Goal: Task Accomplishment & Management: Complete application form

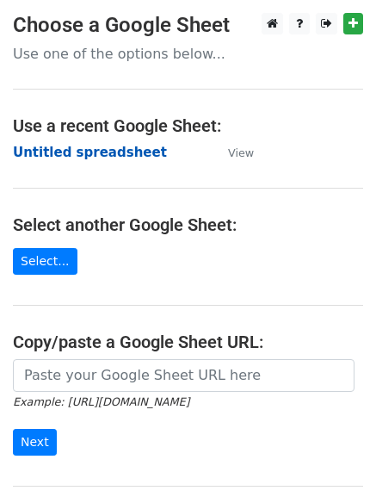
click at [138, 151] on strong "Untitled spreadsheet" at bounding box center [90, 152] width 154 height 15
drag, startPoint x: 134, startPoint y: 172, endPoint x: 145, endPoint y: 159, distance: 16.5
click at [145, 159] on main "Choose a Google Sheet Use one of the options below... Use a recent Google Sheet…" at bounding box center [188, 280] width 376 height 534
click at [348, 163] on main "Choose a Google Sheet Use one of the options below... Use a recent Google Sheet…" at bounding box center [188, 280] width 376 height 534
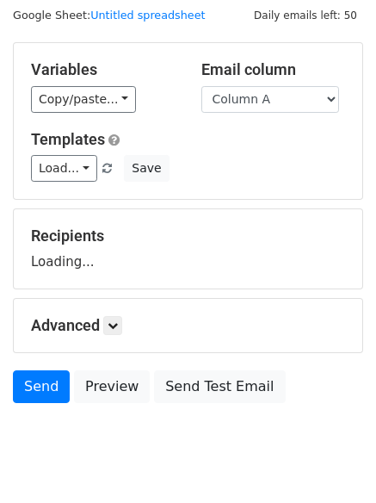
drag, startPoint x: 188, startPoint y: 245, endPoint x: 122, endPoint y: 270, distance: 70.0
click at [122, 270] on form "Variables Copy/paste... {{Column A}} {{Column B}} {{Column C}} Email column Col…" at bounding box center [188, 226] width 350 height 369
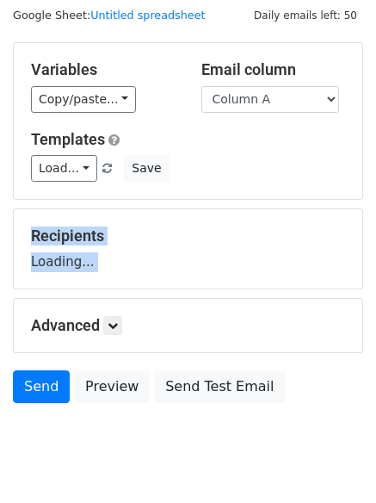
scroll to position [97, 0]
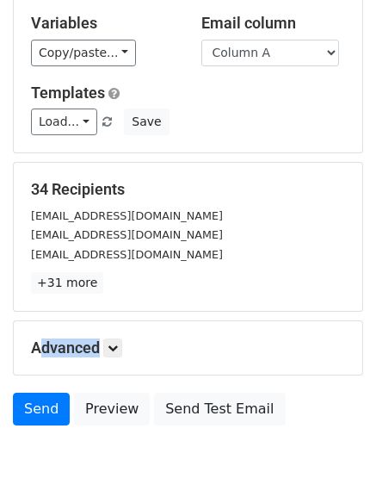
drag, startPoint x: 145, startPoint y: 340, endPoint x: 144, endPoint y: 313, distance: 26.7
click at [160, 285] on form "Variables Copy/paste... {{Column A}} {{Column B}} {{Column C}} Email column Col…" at bounding box center [188, 215] width 350 height 438
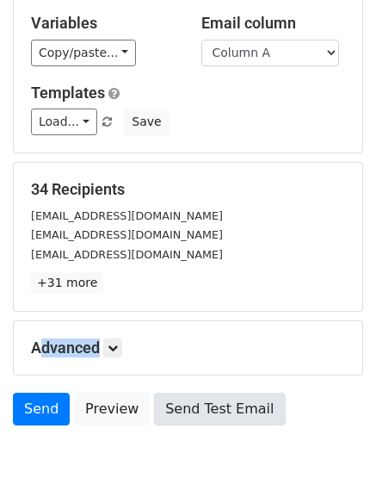
drag, startPoint x: 144, startPoint y: 313, endPoint x: 162, endPoint y: 422, distance: 109.9
click at [145, 362] on form "Variables Copy/paste... {{Column A}} {{Column B}} {{Column C}} Email column Col…" at bounding box center [188, 215] width 350 height 438
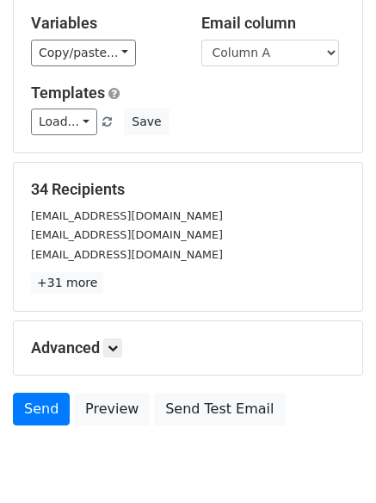
drag, startPoint x: 162, startPoint y: 429, endPoint x: 150, endPoint y: 381, distance: 48.8
click at [150, 382] on form "Variables Copy/paste... {{Column A}} {{Column B}} {{Column C}} Email column Col…" at bounding box center [188, 215] width 350 height 438
click at [356, 343] on div "Advanced" at bounding box center [188, 347] width 340 height 19
click at [90, 321] on div "Advanced Tracking Track Opens UTM Codes Track Clicks Filters Only include sprea…" at bounding box center [188, 347] width 349 height 53
click at [375, 92] on html "New Campaign Daily emails left: 50 Google Sheet: Untitled spreadsheet Variables…" at bounding box center [188, 237] width 376 height 669
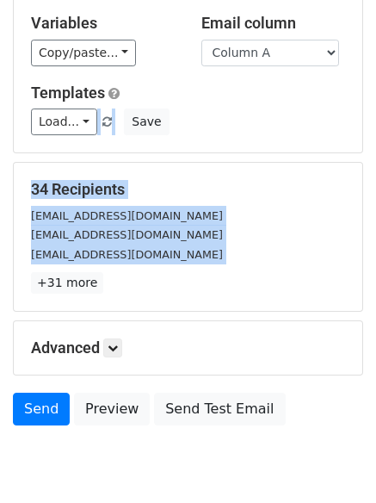
drag, startPoint x: 357, startPoint y: 24, endPoint x: 24, endPoint y: 345, distance: 462.6
click at [24, 345] on div "Advanced" at bounding box center [188, 347] width 340 height 19
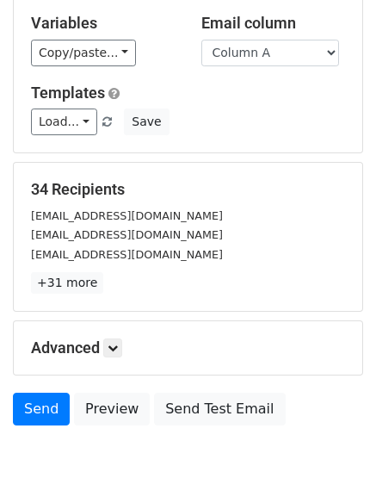
drag, startPoint x: 24, startPoint y: 345, endPoint x: 9, endPoint y: 307, distance: 40.9
click at [9, 307] on main "New Campaign Daily emails left: 50 Google Sheet: Untitled spreadsheet Variables…" at bounding box center [188, 175] width 376 height 518
click at [9, 306] on main "New Campaign Daily emails left: 50 Google Sheet: Untitled spreadsheet Variables…" at bounding box center [188, 175] width 376 height 518
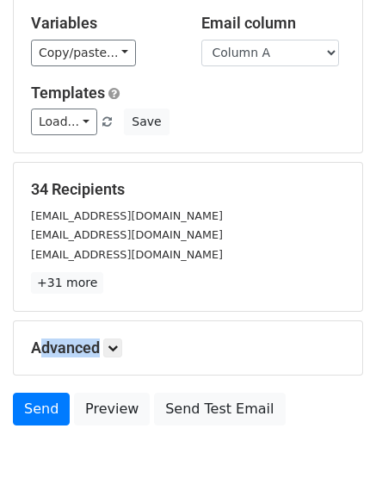
click at [9, 306] on main "New Campaign Daily emails left: 50 Google Sheet: Untitled spreadsheet Variables…" at bounding box center [188, 175] width 376 height 518
click at [31, 307] on main "New Campaign Daily emails left: 50 Google Sheet: Untitled spreadsheet Variables…" at bounding box center [188, 175] width 376 height 518
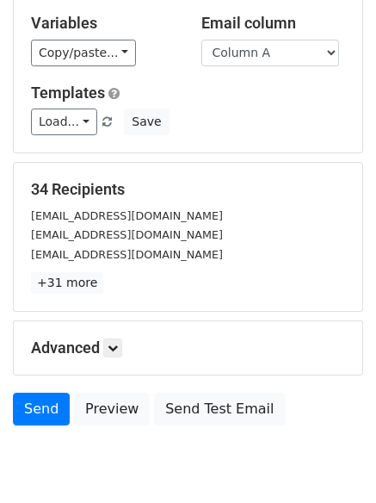
click at [57, 307] on div "34 Recipients sales@lev-co.com info@crownbgi.com mail@nullunit.co +31 more 34 R…" at bounding box center [188, 237] width 349 height 148
click at [158, 319] on form "Variables Copy/paste... {{Column A}} {{Column B}} {{Column C}} Email column Col…" at bounding box center [188, 215] width 350 height 438
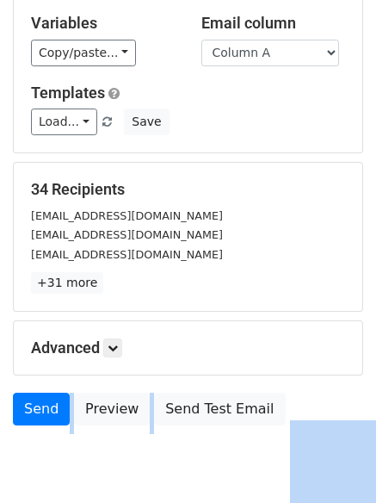
drag, startPoint x: 158, startPoint y: 319, endPoint x: 165, endPoint y: 337, distance: 19.3
click at [165, 337] on form "Variables Copy/paste... {{Column A}} {{Column B}} {{Column C}} Email column Col…" at bounding box center [188, 215] width 350 height 438
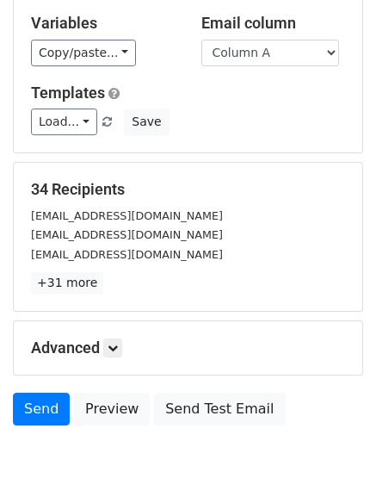
drag, startPoint x: 165, startPoint y: 337, endPoint x: 184, endPoint y: 361, distance: 30.6
click at [184, 361] on div "Advanced Tracking Track Opens UTM Codes Track Clicks Filters Only include sprea…" at bounding box center [188, 347] width 349 height 53
click at [190, 339] on h5 "Advanced" at bounding box center [188, 347] width 314 height 19
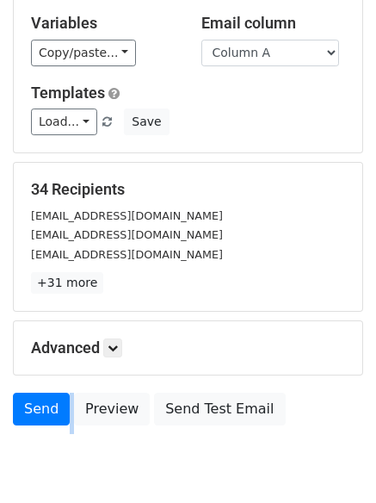
click at [190, 339] on h5 "Advanced" at bounding box center [188, 347] width 314 height 19
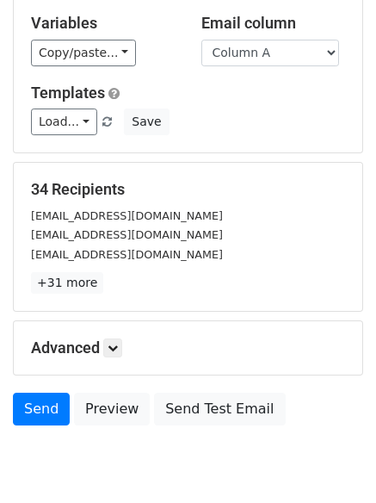
click at [190, 339] on h5 "Advanced" at bounding box center [188, 347] width 314 height 19
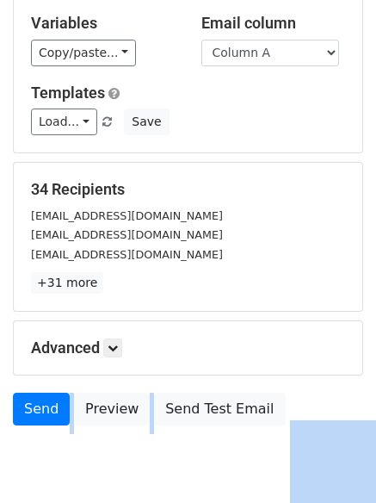
click at [190, 339] on h5 "Advanced" at bounding box center [188, 347] width 314 height 19
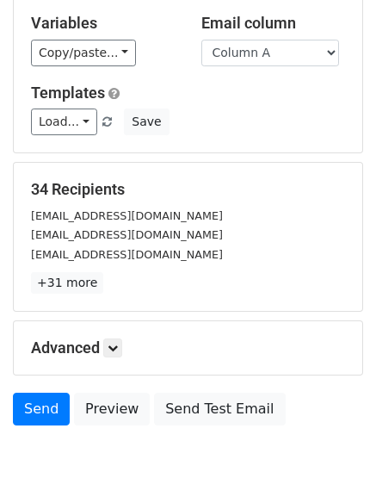
click at [190, 339] on h5 "Advanced" at bounding box center [188, 347] width 314 height 19
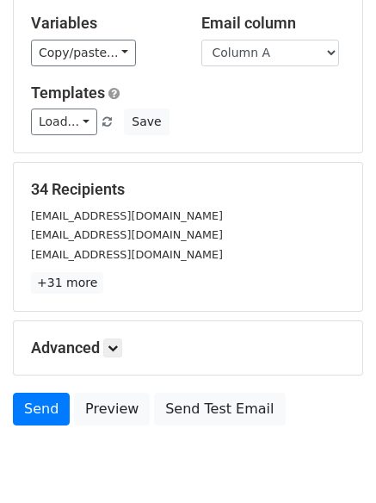
click at [190, 339] on h5 "Advanced" at bounding box center [188, 347] width 314 height 19
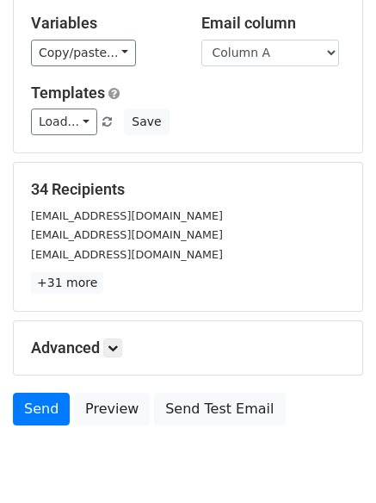
click at [190, 339] on h5 "Advanced" at bounding box center [188, 347] width 314 height 19
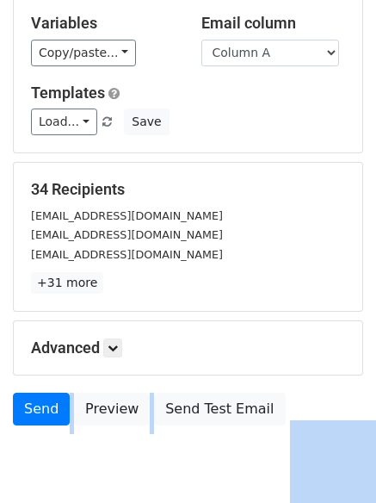
click at [190, 339] on h5 "Advanced" at bounding box center [188, 347] width 314 height 19
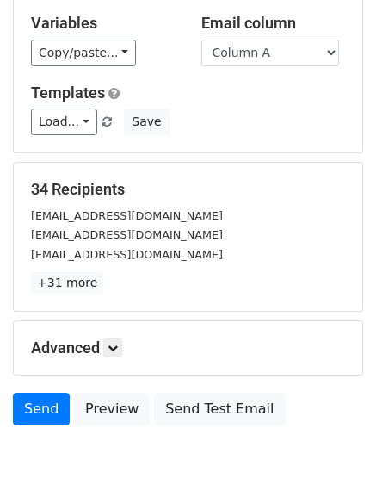
click at [190, 339] on h5 "Advanced" at bounding box center [188, 347] width 314 height 19
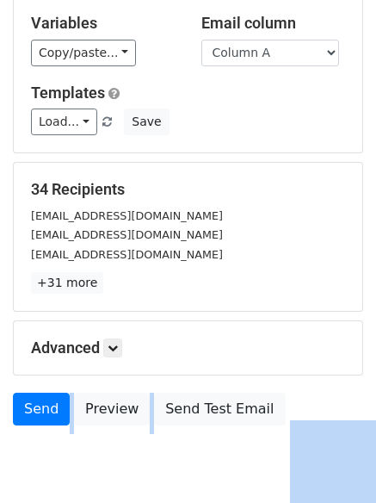
click at [190, 339] on h5 "Advanced" at bounding box center [188, 347] width 314 height 19
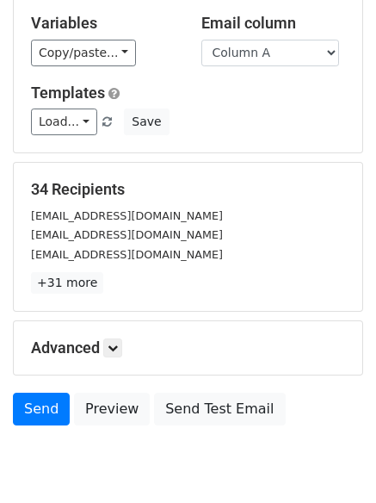
click at [190, 339] on h5 "Advanced" at bounding box center [188, 347] width 314 height 19
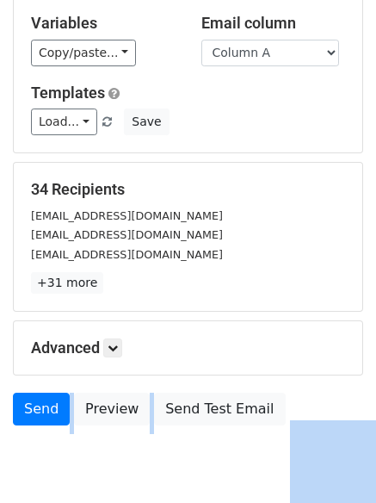
click at [190, 339] on h5 "Advanced" at bounding box center [188, 347] width 314 height 19
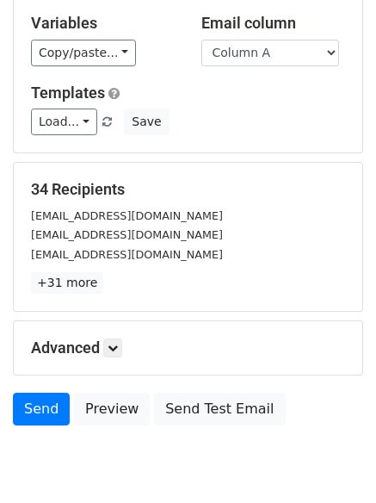
click at [190, 339] on h5 "Advanced" at bounding box center [188, 347] width 314 height 19
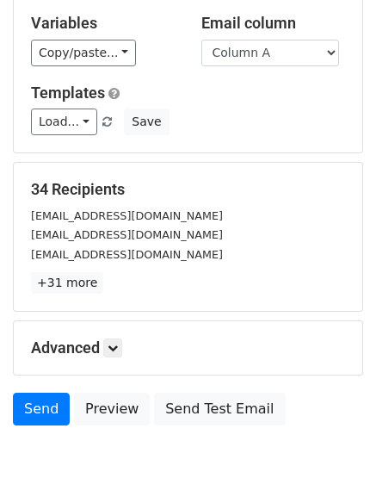
click at [190, 339] on h5 "Advanced" at bounding box center [188, 347] width 314 height 19
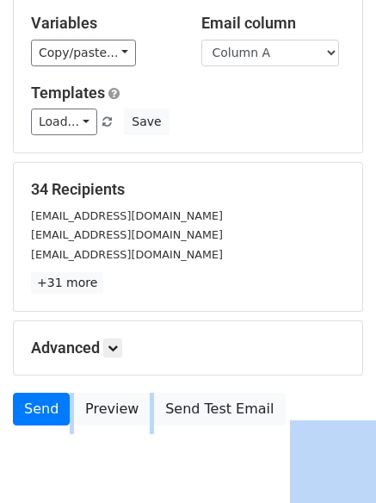
click at [190, 339] on h5 "Advanced" at bounding box center [188, 347] width 314 height 19
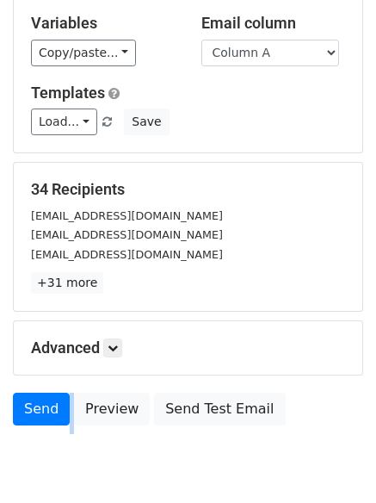
click at [190, 339] on h5 "Advanced" at bounding box center [188, 347] width 314 height 19
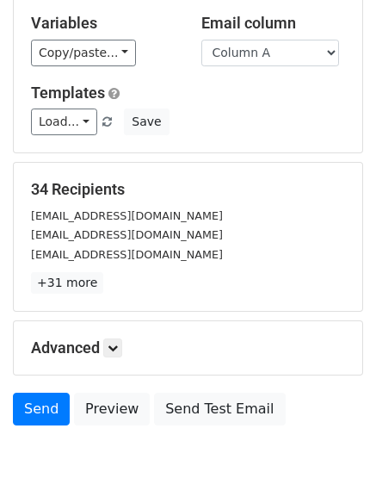
click at [190, 339] on h5 "Advanced" at bounding box center [188, 347] width 314 height 19
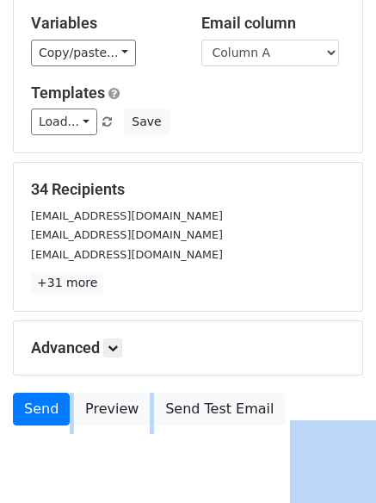
click at [190, 339] on h5 "Advanced" at bounding box center [188, 347] width 314 height 19
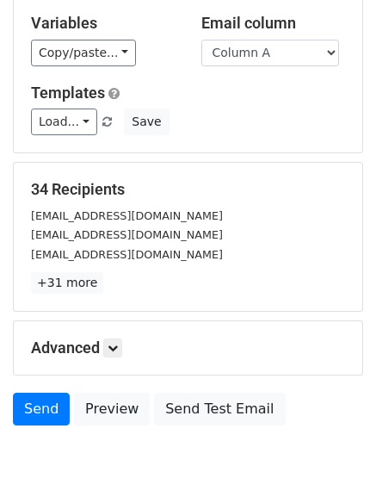
click at [190, 339] on h5 "Advanced" at bounding box center [188, 347] width 314 height 19
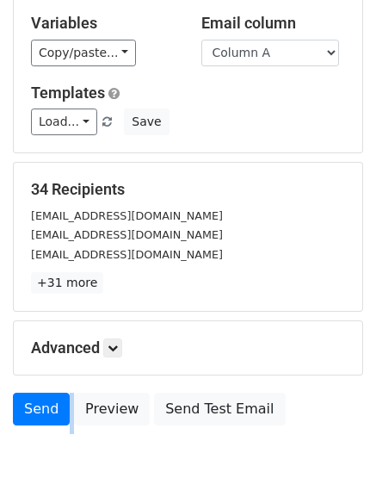
click at [190, 339] on h5 "Advanced" at bounding box center [188, 347] width 314 height 19
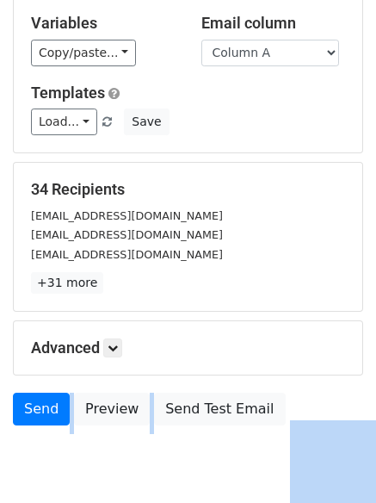
click at [190, 339] on h5 "Advanced" at bounding box center [188, 347] width 314 height 19
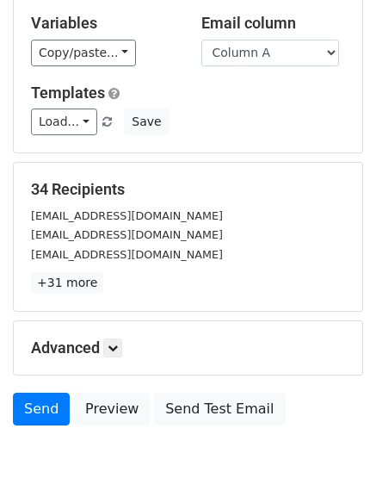
click at [190, 339] on h5 "Advanced" at bounding box center [188, 347] width 314 height 19
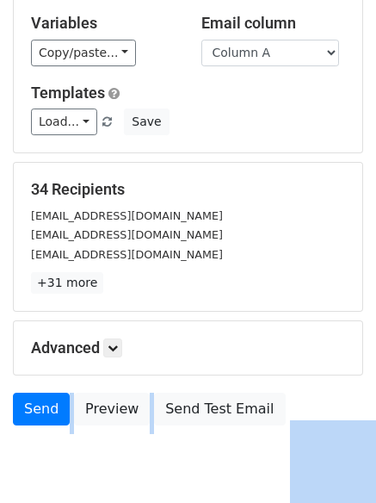
click at [190, 339] on h5 "Advanced" at bounding box center [188, 347] width 314 height 19
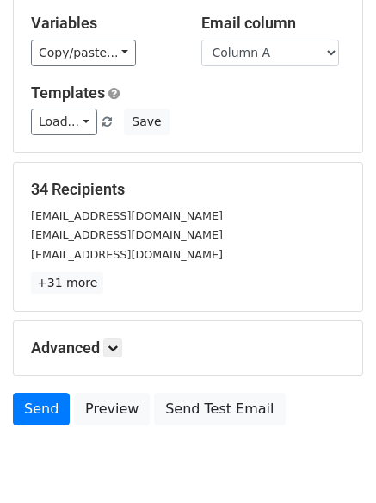
click at [190, 339] on h5 "Advanced" at bounding box center [188, 347] width 314 height 19
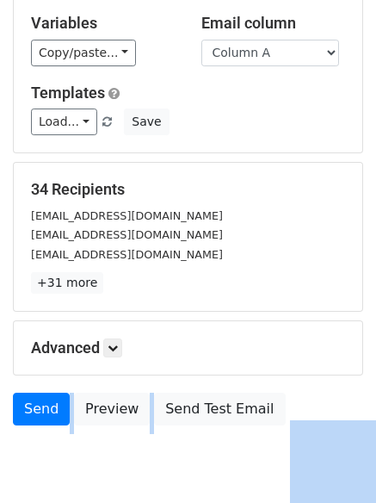
click at [190, 339] on h5 "Advanced" at bounding box center [188, 347] width 314 height 19
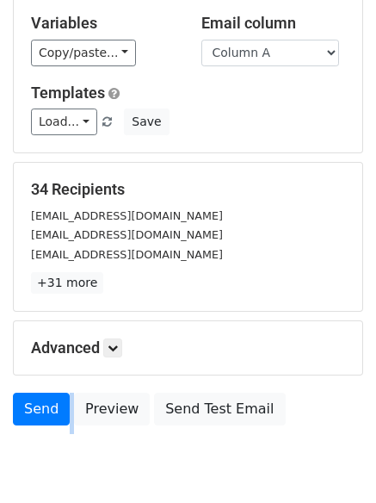
click at [190, 339] on h5 "Advanced" at bounding box center [188, 347] width 314 height 19
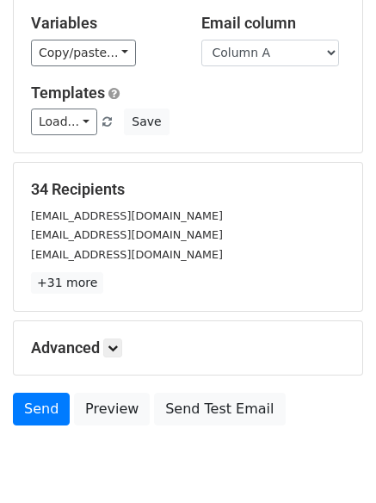
click at [190, 339] on h5 "Advanced" at bounding box center [188, 347] width 314 height 19
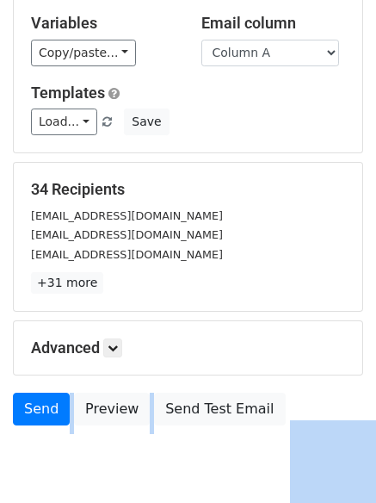
click at [190, 339] on h5 "Advanced" at bounding box center [188, 347] width 314 height 19
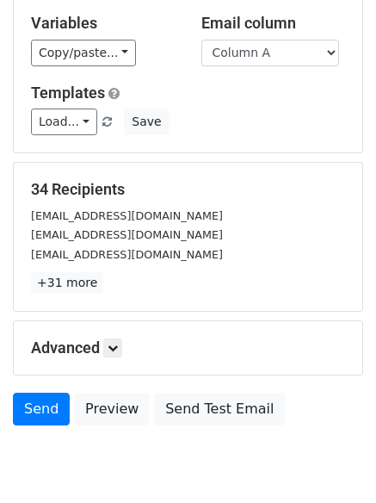
click at [190, 339] on h5 "Advanced" at bounding box center [188, 347] width 314 height 19
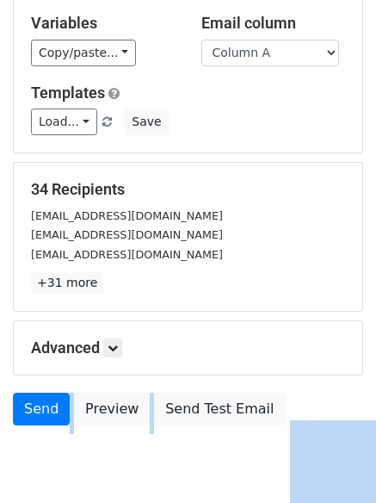
click at [190, 339] on h5 "Advanced" at bounding box center [188, 347] width 314 height 19
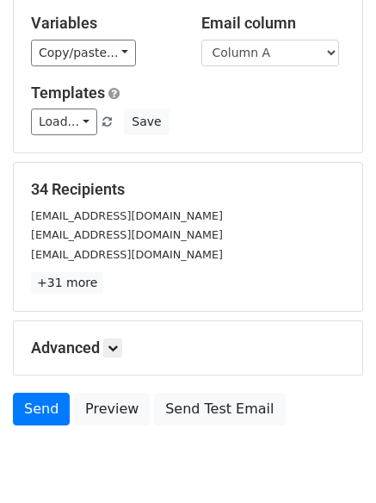
click at [190, 343] on h5 "Advanced" at bounding box center [188, 347] width 314 height 19
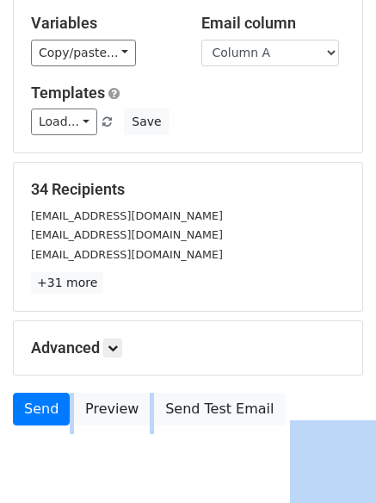
click at [190, 343] on h5 "Advanced" at bounding box center [188, 347] width 314 height 19
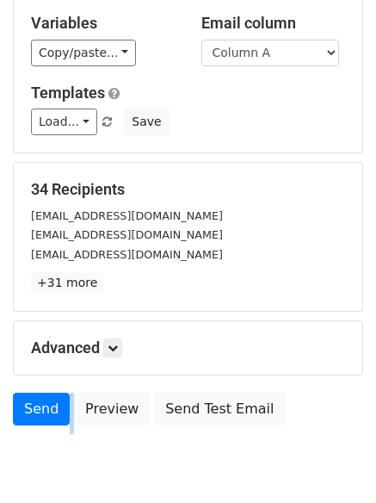
click at [190, 343] on h5 "Advanced" at bounding box center [188, 347] width 314 height 19
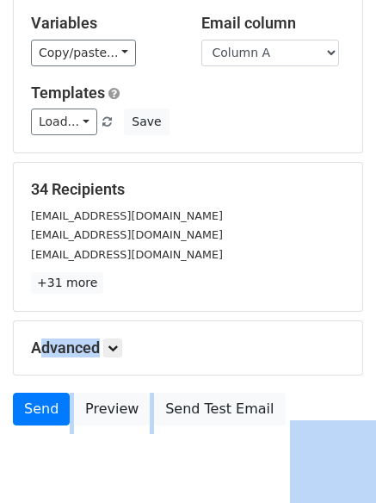
drag, startPoint x: 190, startPoint y: 343, endPoint x: 114, endPoint y: 327, distance: 77.5
click at [114, 327] on div "Advanced Tracking Track Opens UTM Codes Track Clicks Filters Only include sprea…" at bounding box center [188, 347] width 349 height 53
drag, startPoint x: 114, startPoint y: 327, endPoint x: 120, endPoint y: 342, distance: 15.8
click at [114, 327] on div "Advanced Tracking Track Opens UTM Codes Track Clicks Filters Only include sprea…" at bounding box center [188, 347] width 349 height 53
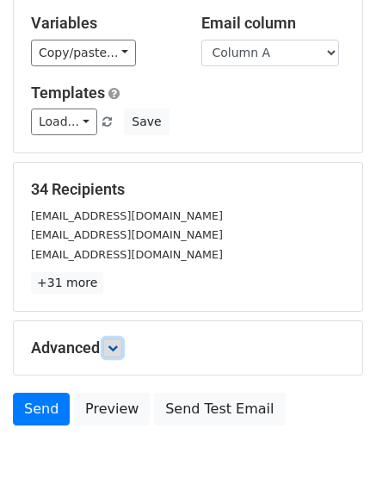
click at [118, 343] on icon at bounding box center [113, 348] width 10 height 10
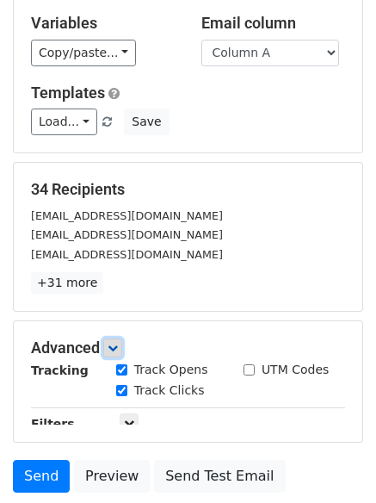
click at [118, 343] on icon at bounding box center [113, 348] width 10 height 10
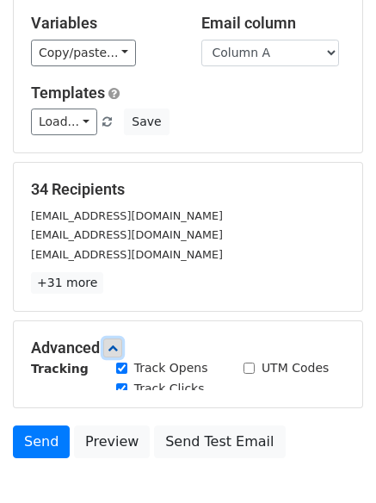
drag, startPoint x: 120, startPoint y: 342, endPoint x: 248, endPoint y: 460, distance: 173.6
click at [249, 407] on div "Advanced Tracking Track Opens UTM Codes Track Clicks Filters Only include sprea…" at bounding box center [188, 364] width 349 height 86
click at [249, 461] on div "Send now" at bounding box center [217, 456] width 202 height 23
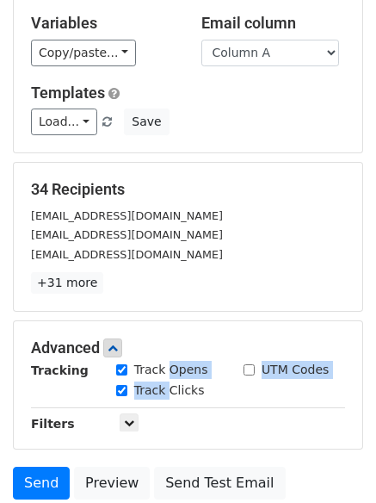
click at [240, 459] on body "New Campaign Daily emails left: 50 Google Sheet: Untitled spreadsheet Variables…" at bounding box center [188, 246] width 376 height 661
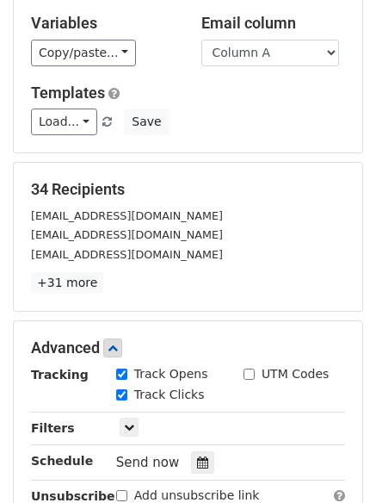
click at [285, 493] on body "New Campaign Daily emails left: 50 Google Sheet: Untitled spreadsheet Variables…" at bounding box center [188, 285] width 376 height 738
click at [285, 493] on div "Add unsubscribe link Copy unsubscribe link" at bounding box center [230, 506] width 255 height 40
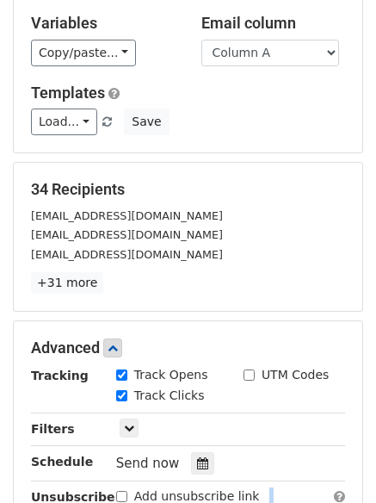
scroll to position [126, 0]
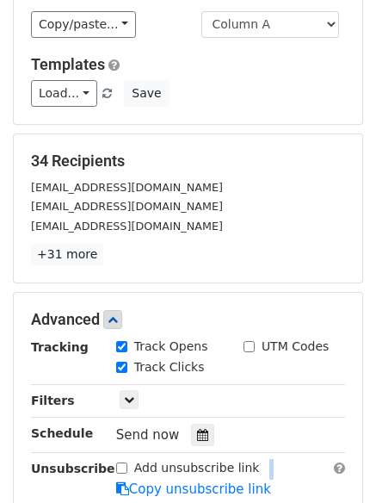
drag, startPoint x: 285, startPoint y: 493, endPoint x: 270, endPoint y: 453, distance: 43.0
click at [275, 472] on div "Add unsubscribe link Copy unsubscribe link" at bounding box center [230, 479] width 255 height 40
click at [270, 441] on div "Send now" at bounding box center [217, 434] width 202 height 23
drag, startPoint x: 209, startPoint y: 380, endPoint x: 159, endPoint y: 399, distance: 53.4
click at [199, 380] on div "Tracking Track Opens UTM Codes Track Clicks Filters Only include spreadsheet ro…" at bounding box center [188, 417] width 314 height 161
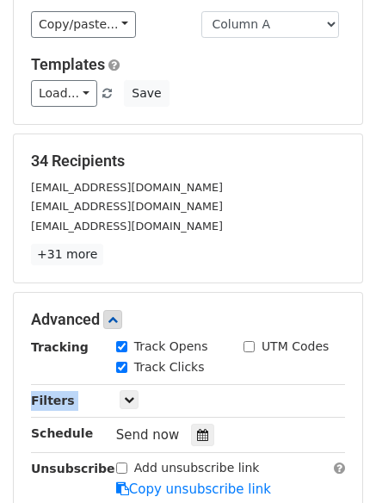
click at [170, 427] on div "Send now" at bounding box center [217, 434] width 202 height 23
click at [171, 429] on span "Send now" at bounding box center [148, 434] width 64 height 15
drag, startPoint x: 182, startPoint y: 432, endPoint x: 195, endPoint y: 431, distance: 12.9
click at [195, 431] on div at bounding box center [202, 434] width 23 height 22
click at [197, 431] on icon at bounding box center [202, 435] width 11 height 12
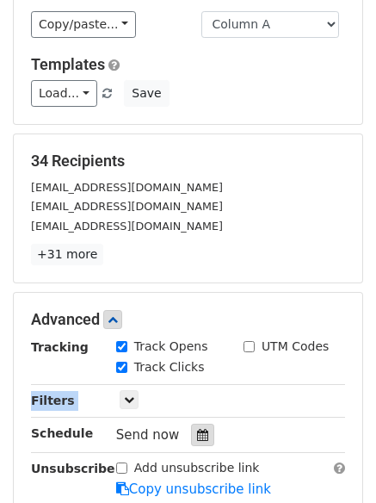
click at [197, 431] on icon at bounding box center [202, 435] width 11 height 12
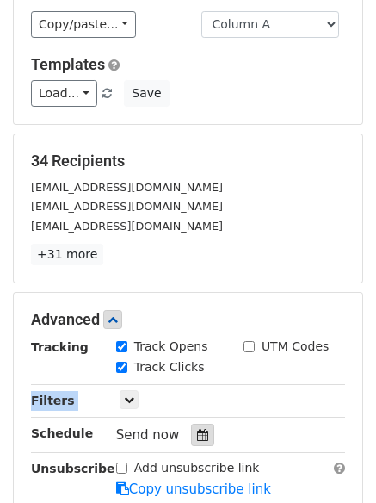
click at [197, 431] on icon at bounding box center [202, 435] width 11 height 12
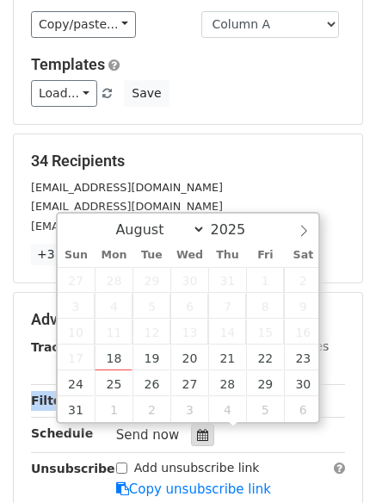
click at [197, 431] on icon at bounding box center [202, 435] width 11 height 12
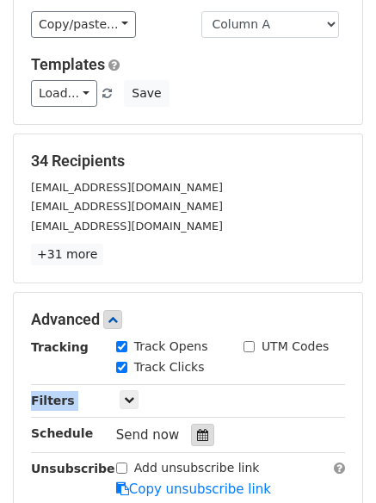
click at [197, 431] on icon at bounding box center [202, 435] width 11 height 12
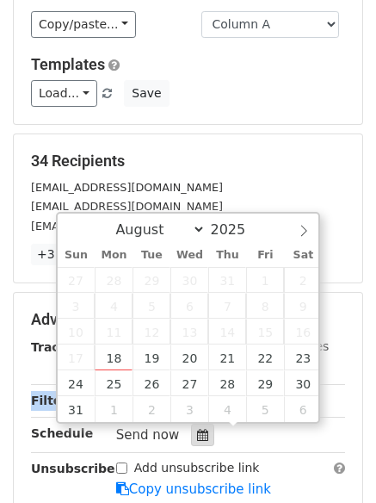
click at [197, 431] on icon at bounding box center [202, 435] width 11 height 12
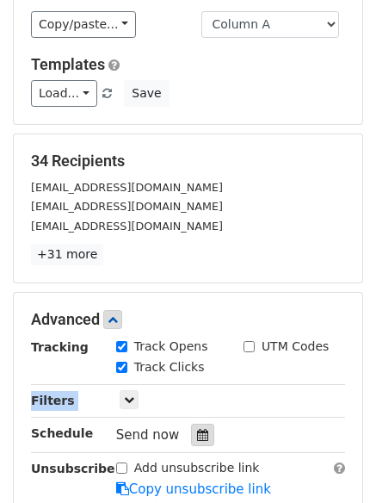
click at [197, 431] on icon at bounding box center [202, 435] width 11 height 12
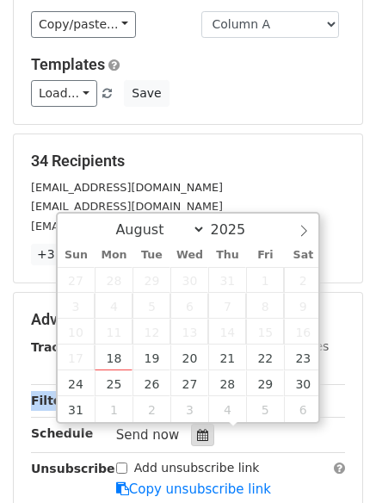
click at [197, 431] on icon at bounding box center [202, 435] width 11 height 12
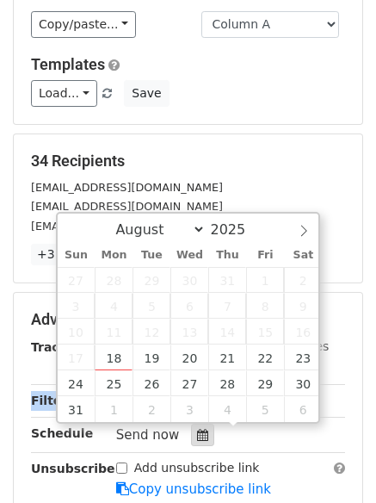
click at [197, 431] on icon at bounding box center [202, 435] width 11 height 12
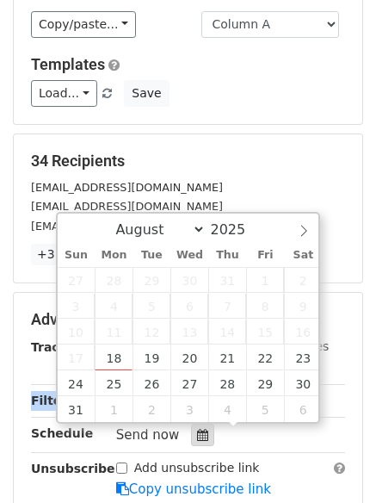
click at [197, 431] on icon at bounding box center [202, 435] width 11 height 12
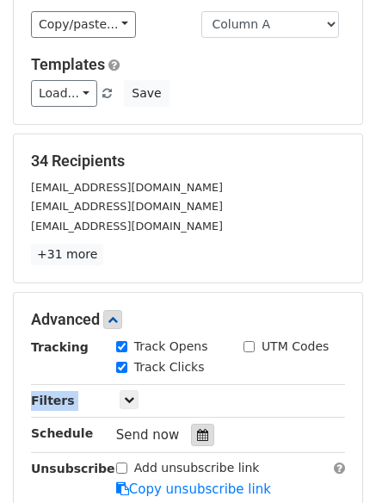
click at [197, 431] on icon at bounding box center [202, 435] width 11 height 12
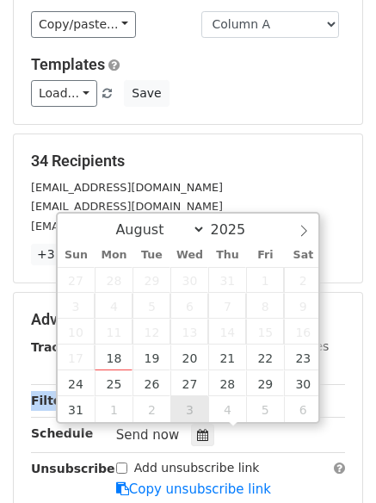
type input "2025-09-03 12:00"
drag, startPoint x: 192, startPoint y: 416, endPoint x: 206, endPoint y: 454, distance: 41.1
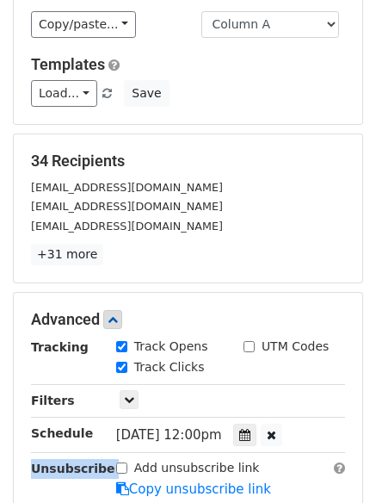
drag, startPoint x: 209, startPoint y: 454, endPoint x: 388, endPoint y: 435, distance: 179.9
click at [375, 435] on html "New Campaign Daily emails left: 50 Google Sheet: Untitled spreadsheet Variables…" at bounding box center [188, 314] width 376 height 880
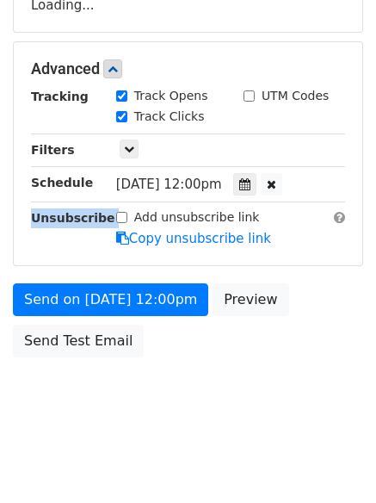
drag, startPoint x: 375, startPoint y: 405, endPoint x: 188, endPoint y: 471, distance: 198.7
click at [188, 471] on html "New Campaign Daily emails left: 50 Google Sheet: Untitled spreadsheet Variables…" at bounding box center [188, 98] width 376 height 811
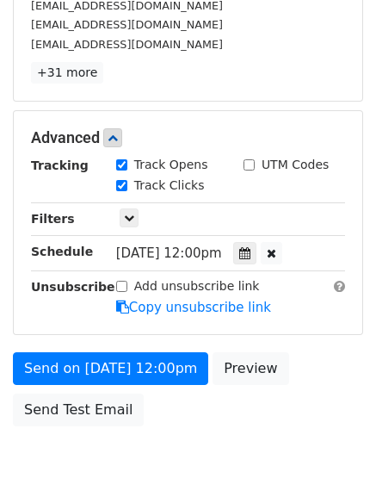
click at [177, 94] on div "34 Recipients sales@lev-co.com info@crownbgi.com mail@nullunit.co +31 more 34 R…" at bounding box center [188, 27] width 349 height 148
drag, startPoint x: 177, startPoint y: 94, endPoint x: 176, endPoint y: -43, distance: 136.8
click at [176, 0] on html "New Campaign Daily emails left: 50 Google Sheet: Untitled spreadsheet Variables…" at bounding box center [188, 133] width 376 height 880
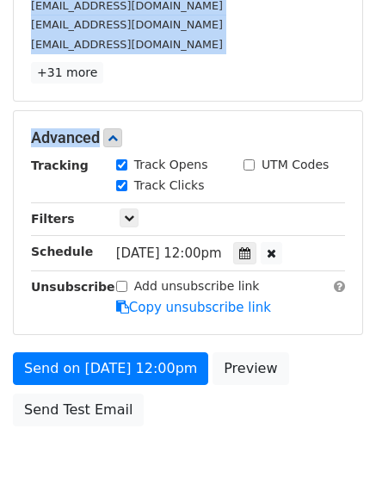
scroll to position [306, 0]
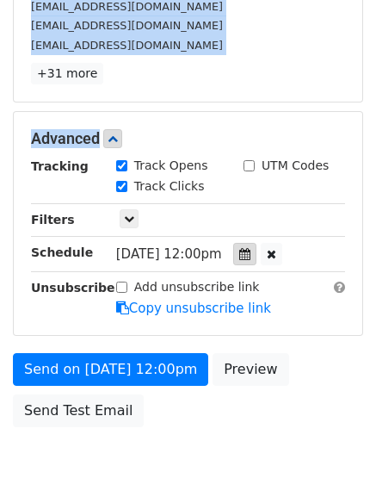
click at [250, 249] on icon at bounding box center [244, 254] width 11 height 12
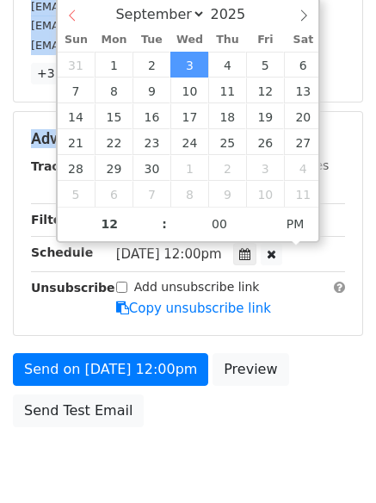
drag, startPoint x: 85, startPoint y: 22, endPoint x: 69, endPoint y: 28, distance: 17.1
click at [69, 28] on div "August September October November December 2025" at bounding box center [189, 12] width 262 height 29
click at [66, 27] on div "August September October November December 2025 Sun Mon Tue Wed Thu Fri Sat 31 …" at bounding box center [188, 120] width 265 height 246
select select "7"
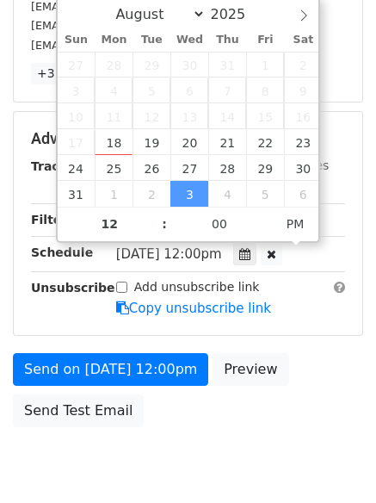
click at [62, 41] on span "Sun" at bounding box center [77, 39] width 38 height 11
drag, startPoint x: 59, startPoint y: 56, endPoint x: 53, endPoint y: 77, distance: 22.3
click at [58, 65] on div "Sun Mon Tue Wed Thu Fri Sat 27 28 29 30 31 1 2 3 4 5 6 7 8 9 10 11 12 13 14 15 …" at bounding box center [190, 117] width 265 height 179
drag, startPoint x: 53, startPoint y: 77, endPoint x: 61, endPoint y: 98, distance: 22.1
click at [53, 79] on body "New Campaign Daily emails left: 50 Google Sheet: Untitled spreadsheet Variables…" at bounding box center [188, 106] width 376 height 798
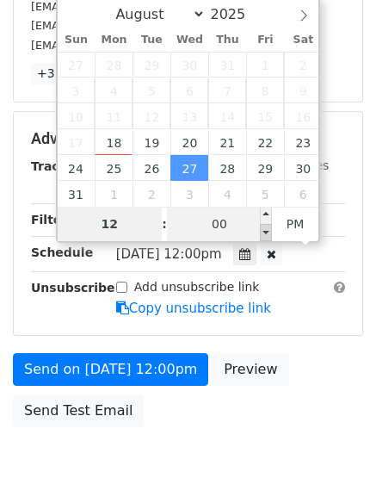
drag, startPoint x: 252, startPoint y: 222, endPoint x: 260, endPoint y: 233, distance: 13.6
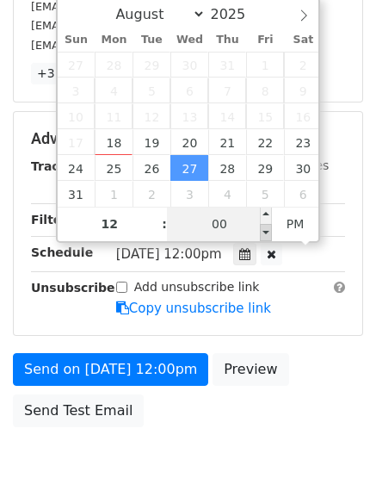
type input "2025-08-27 11:55"
type input "11"
type input "55"
click at [260, 232] on span at bounding box center [266, 232] width 12 height 17
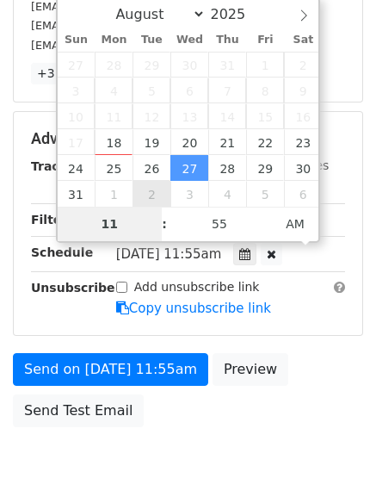
type input "2025-09-02 11:55"
select select "8"
type input "2025-10-07 11:55"
select select "9"
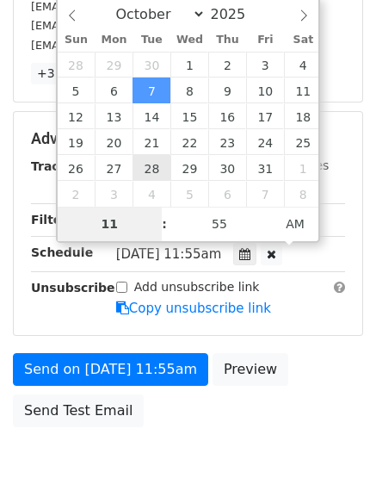
drag, startPoint x: 157, startPoint y: 182, endPoint x: 154, endPoint y: 166, distance: 15.9
type input "2025-10-28 11:55"
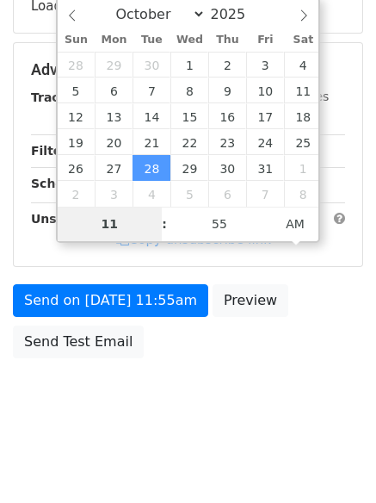
drag, startPoint x: 154, startPoint y: 168, endPoint x: 149, endPoint y: 184, distance: 17.1
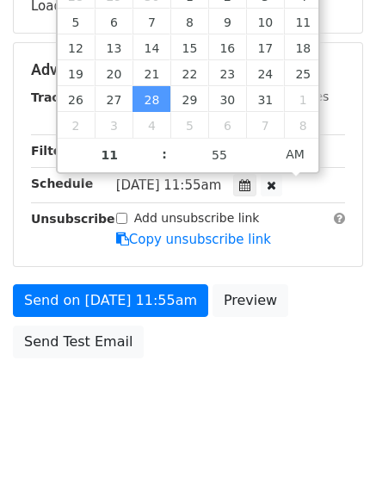
click at [146, 194] on div "Tue, Oct 28, 11:55am 2025-10-28 11:55" at bounding box center [217, 185] width 202 height 23
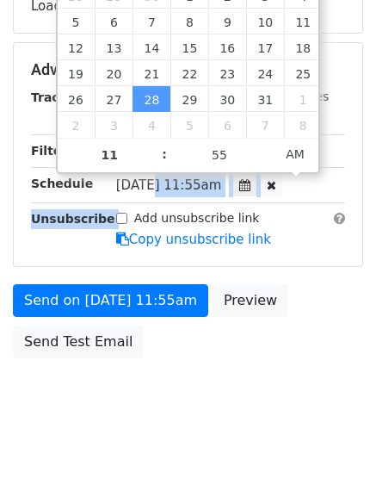
drag, startPoint x: 146, startPoint y: 194, endPoint x: 145, endPoint y: 206, distance: 11.3
click at [145, 206] on div "Tracking Track Opens UTM Codes Track Clicks Filters Only include spreadsheet ro…" at bounding box center [188, 168] width 314 height 161
click at [145, 207] on div "Tracking Track Opens UTM Codes Track Clicks Filters Only include spreadsheet ro…" at bounding box center [188, 168] width 314 height 161
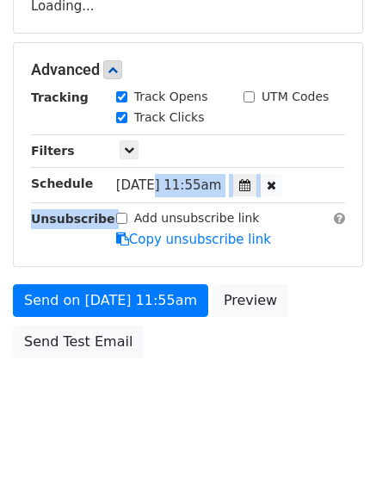
click at [145, 207] on div "Tracking Track Opens UTM Codes Track Clicks Filters Only include spreadsheet ro…" at bounding box center [188, 168] width 314 height 161
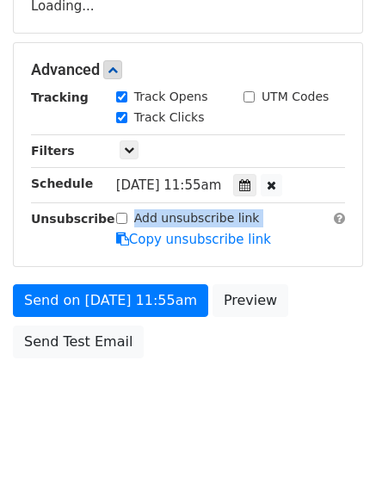
click at [144, 211] on div "Tracking Track Opens UTM Codes Track Clicks Filters Only include spreadsheet ro…" at bounding box center [188, 168] width 314 height 161
click at [143, 213] on label "Add unsubscribe link" at bounding box center [197, 218] width 126 height 18
click at [127, 213] on input "Add unsubscribe link" at bounding box center [121, 218] width 11 height 11
click at [143, 213] on label "Add unsubscribe link" at bounding box center [197, 218] width 126 height 18
click at [127, 213] on input "Add unsubscribe link" at bounding box center [121, 218] width 11 height 11
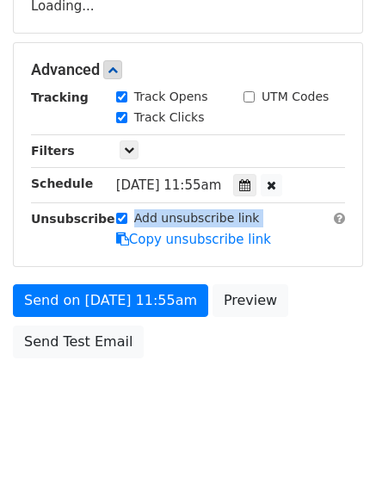
checkbox input "false"
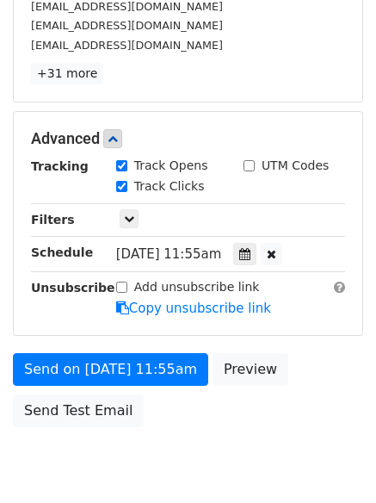
drag, startPoint x: 156, startPoint y: 202, endPoint x: 199, endPoint y: 237, distance: 55.1
click at [200, 232] on div "Tracking Track Opens UTM Codes Track Clicks Filters Only include spreadsheet ro…" at bounding box center [188, 237] width 314 height 161
click at [201, 230] on div "Tracking Track Opens UTM Codes Track Clicks Filters Only include spreadsheet ro…" at bounding box center [188, 237] width 314 height 161
